Goal: Use online tool/utility: Utilize a website feature to perform a specific function

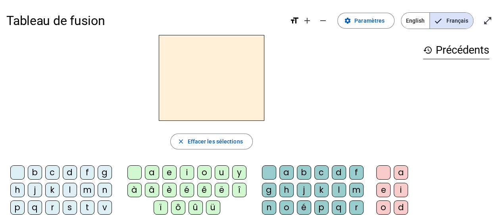
click at [85, 191] on div "m" at bounding box center [87, 190] width 14 height 14
click at [153, 170] on div "a" at bounding box center [152, 172] width 14 height 14
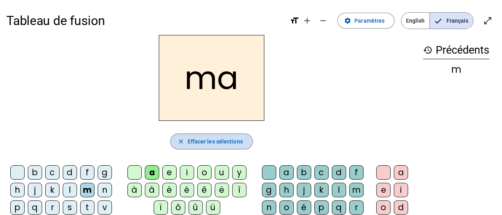
click at [215, 138] on span "Effacer les sélections" at bounding box center [214, 141] width 55 height 10
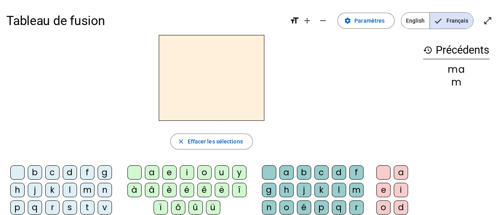
click at [428, 47] on mat-icon "history" at bounding box center [428, 50] width 10 height 10
drag, startPoint x: 428, startPoint y: 47, endPoint x: 422, endPoint y: 50, distance: 6.7
click at [423, 50] on mat-icon "history" at bounding box center [428, 50] width 10 height 10
drag, startPoint x: 422, startPoint y: 50, endPoint x: 432, endPoint y: 54, distance: 11.2
click at [423, 50] on mat-icon "history" at bounding box center [428, 50] width 10 height 10
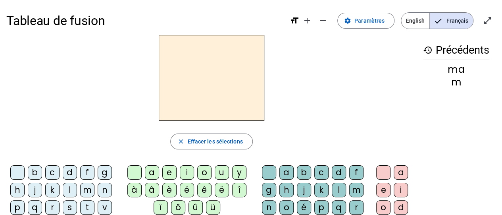
click at [463, 56] on h3 "history Précédents" at bounding box center [456, 50] width 66 height 18
click at [451, 74] on div "ma" at bounding box center [456, 70] width 66 height 10
click at [465, 70] on div "ma" at bounding box center [456, 70] width 66 height 10
click at [454, 78] on div "m" at bounding box center [456, 82] width 66 height 10
